Goal: Navigation & Orientation: Find specific page/section

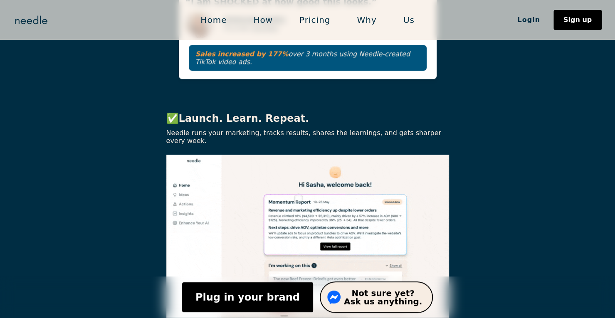
scroll to position [2257, 0]
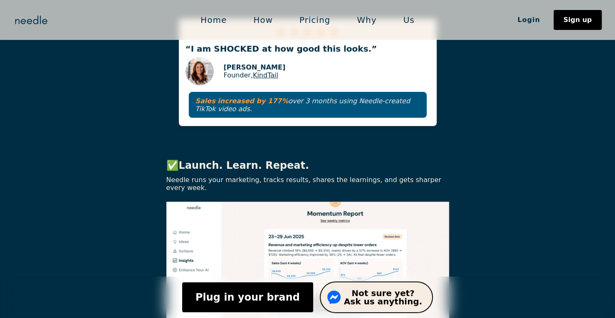
click at [317, 22] on link "Pricing" at bounding box center [314, 19] width 57 height 17
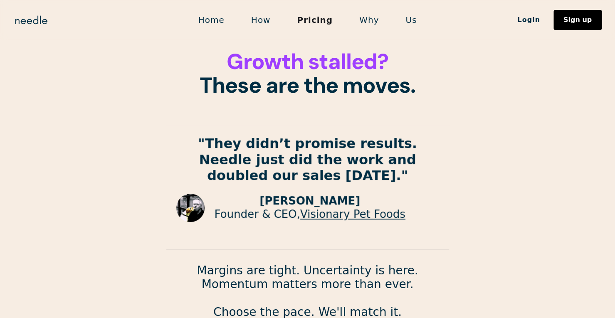
click at [216, 20] on link "Home" at bounding box center [211, 19] width 53 height 17
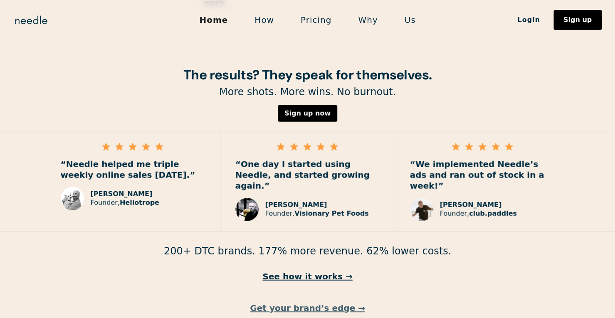
scroll to position [1208, 0]
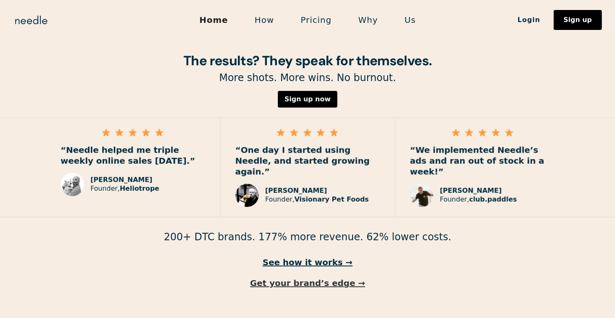
click at [317, 278] on link "Get your brand’s edge →" at bounding box center [307, 283] width 615 height 11
